Goal: Task Accomplishment & Management: Manage account settings

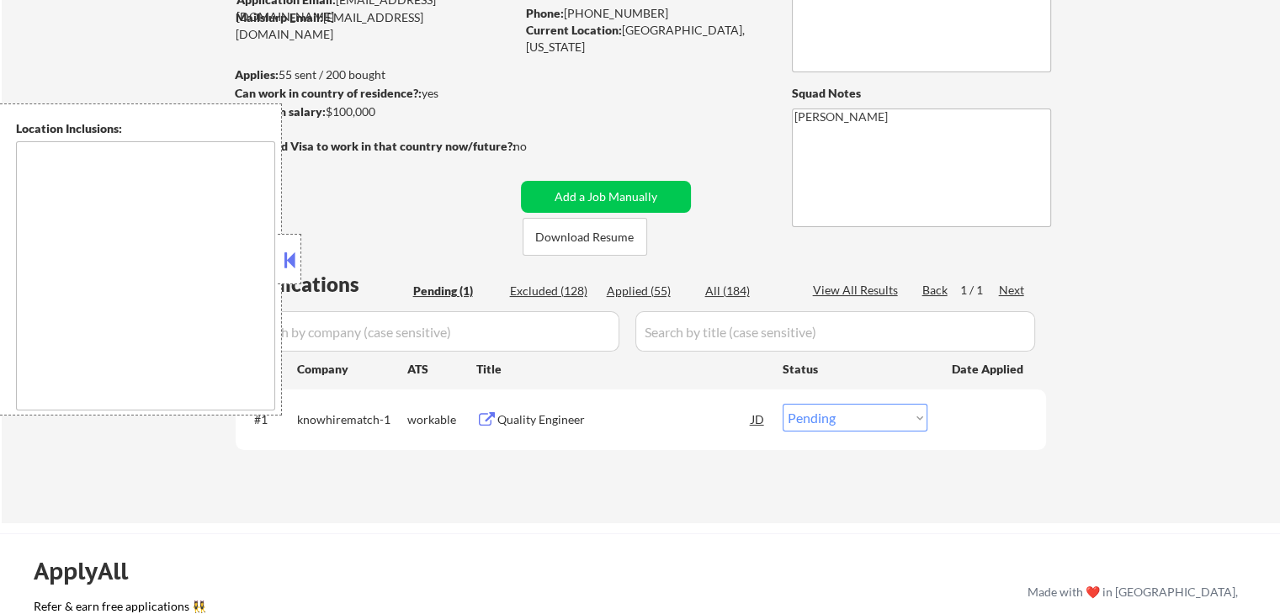
scroll to position [168, 0]
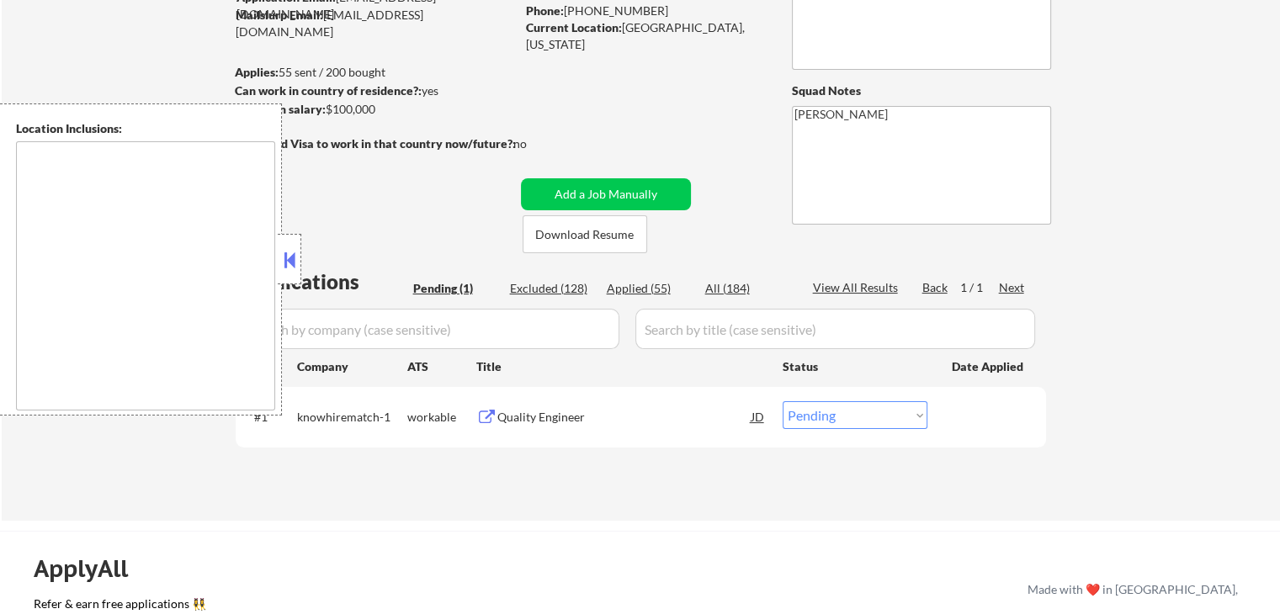
click at [517, 423] on div "Quality Engineer" at bounding box center [624, 417] width 254 height 17
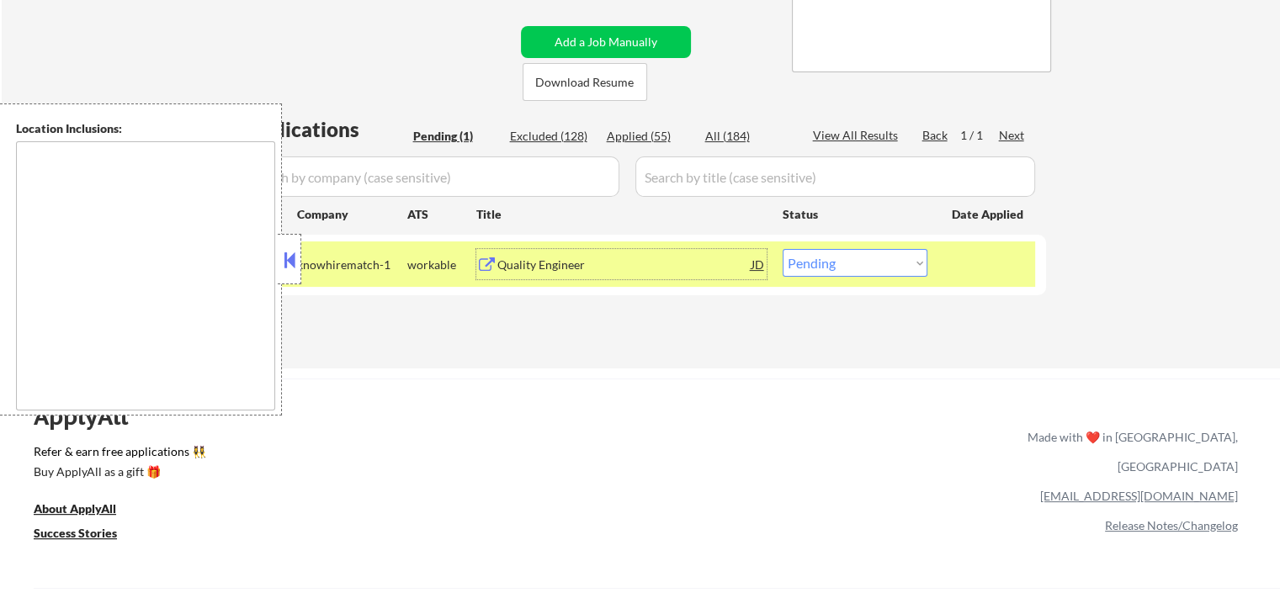
scroll to position [337, 0]
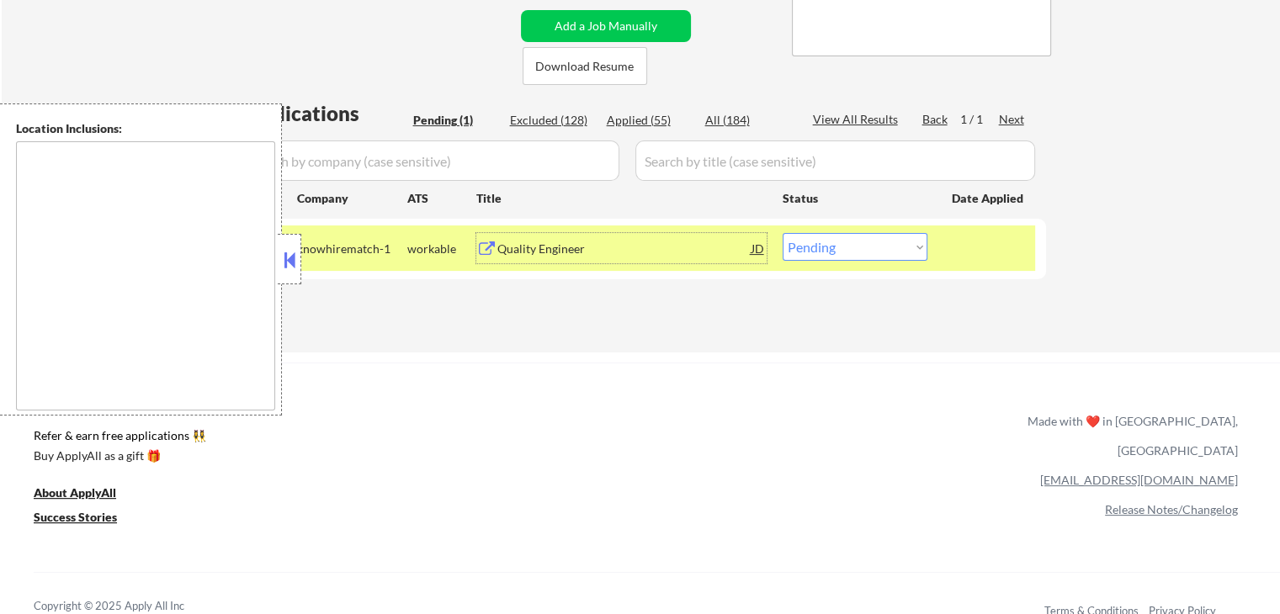
click at [841, 257] on select "Choose an option... Pending Applied Excluded (Questions) Excluded (Expired) Exc…" at bounding box center [855, 247] width 145 height 28
select select ""excluded__location_""
click at [783, 233] on select "Choose an option... Pending Applied Excluded (Questions) Excluded (Expired) Exc…" at bounding box center [855, 247] width 145 height 28
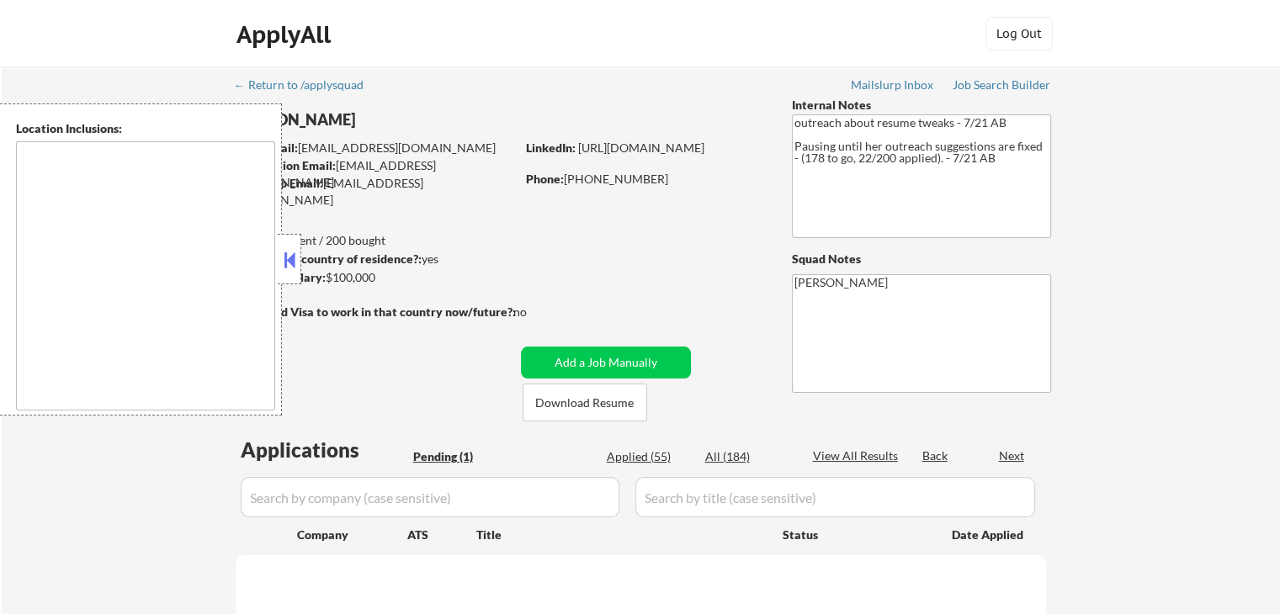
select select ""pending""
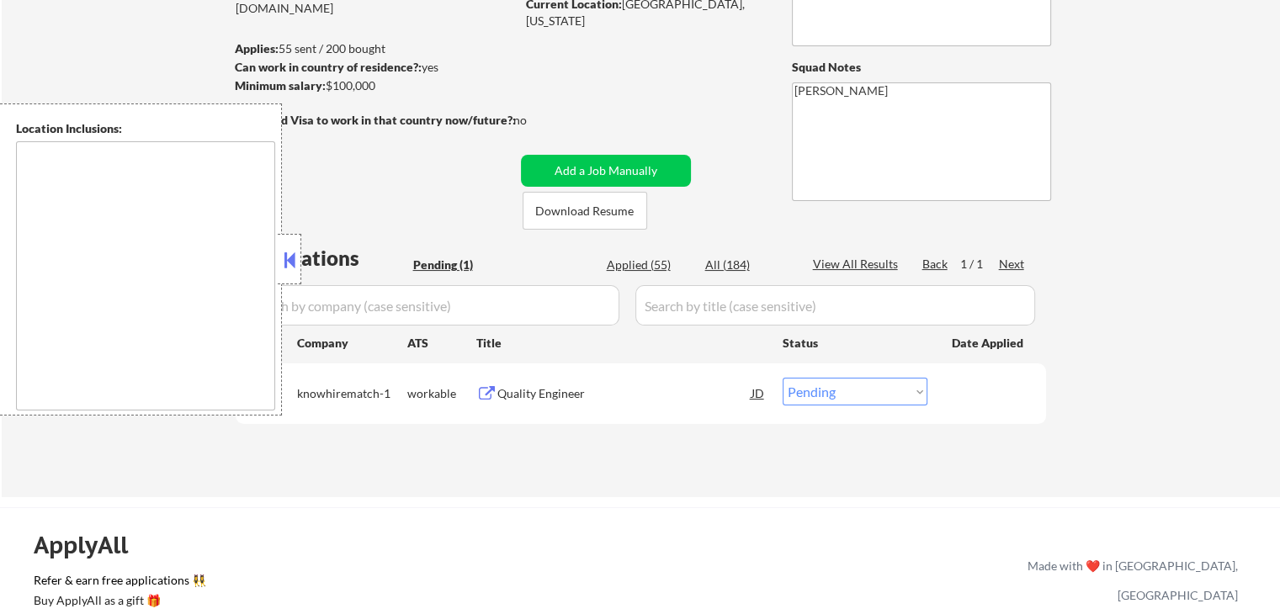
scroll to position [252, 0]
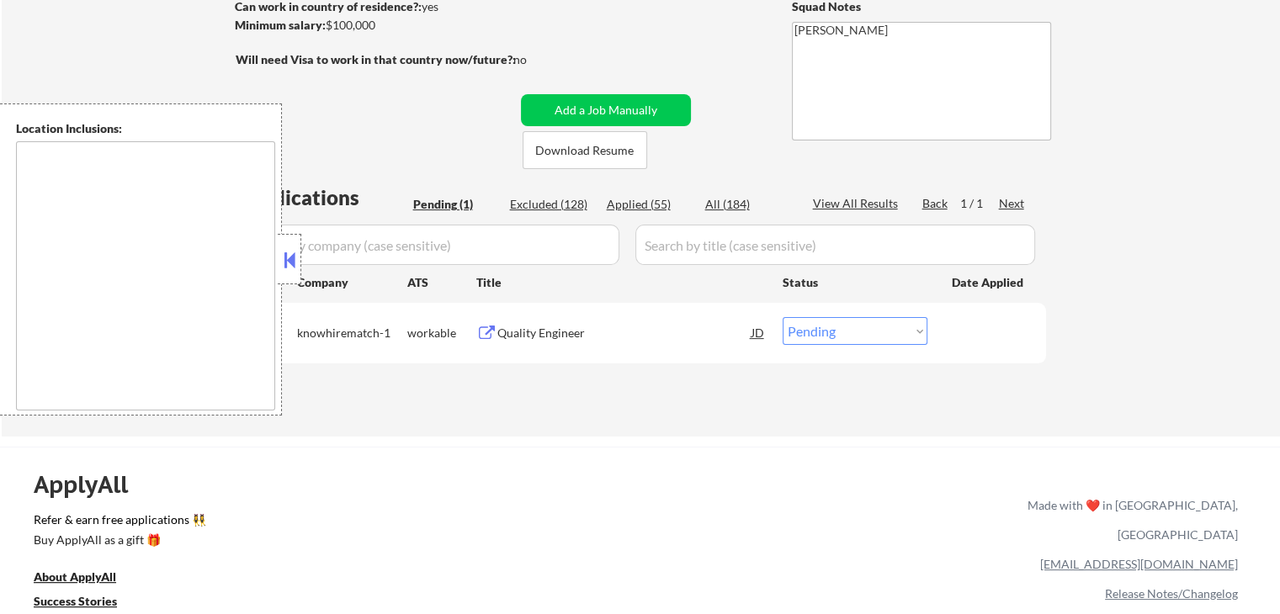
drag, startPoint x: 295, startPoint y: 265, endPoint x: 306, endPoint y: 267, distance: 11.1
click at [295, 265] on button at bounding box center [289, 259] width 19 height 25
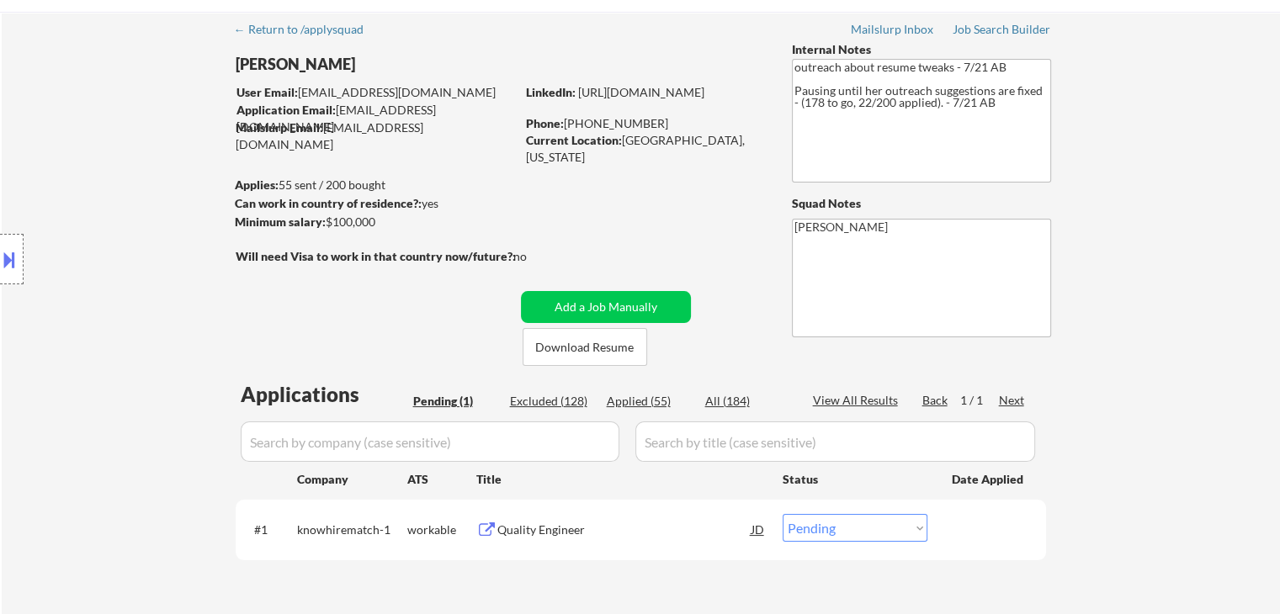
scroll to position [0, 0]
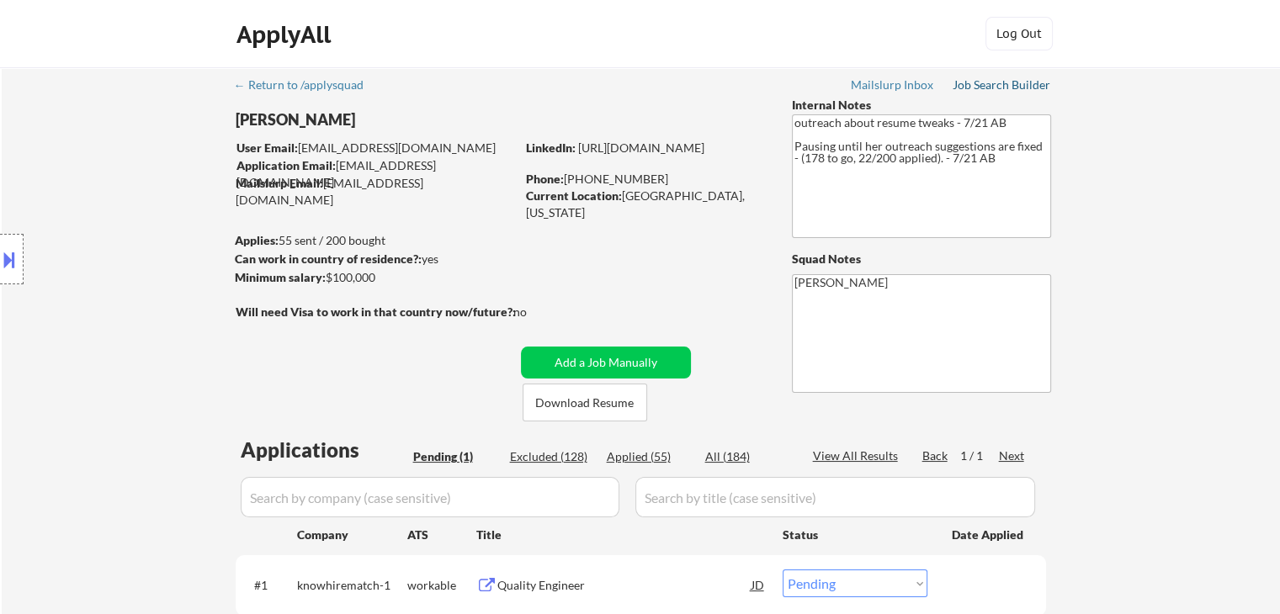
click at [1013, 89] on div "Job Search Builder" at bounding box center [1002, 85] width 98 height 12
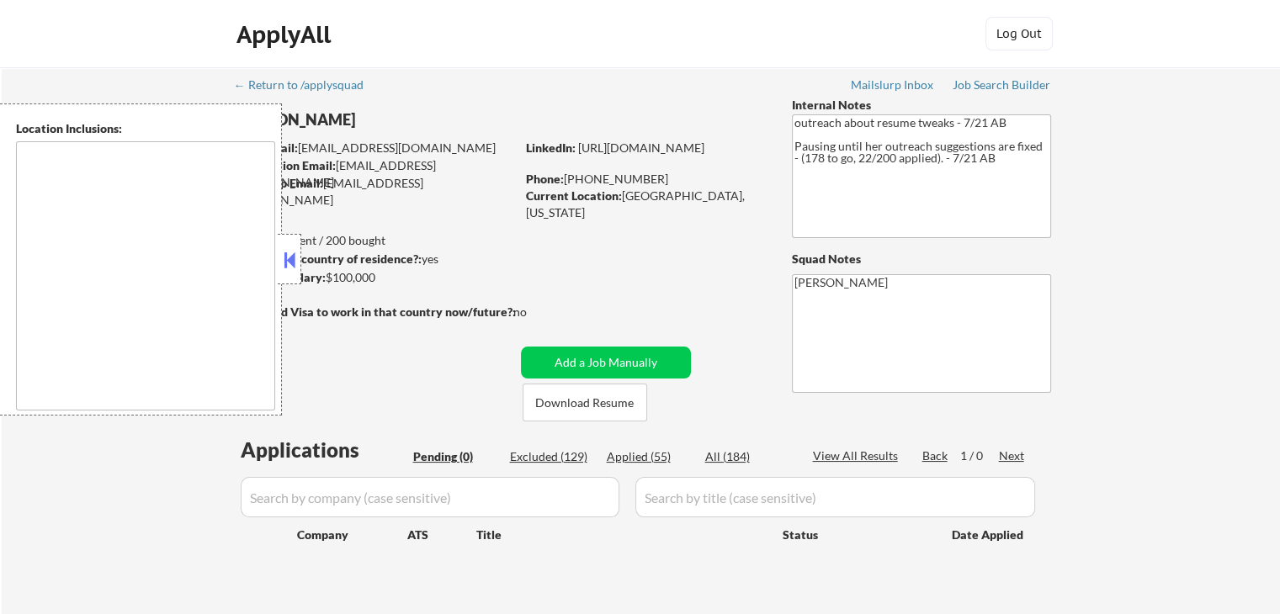
click at [291, 261] on button at bounding box center [289, 259] width 19 height 25
